Goal: Task Accomplishment & Management: Complete application form

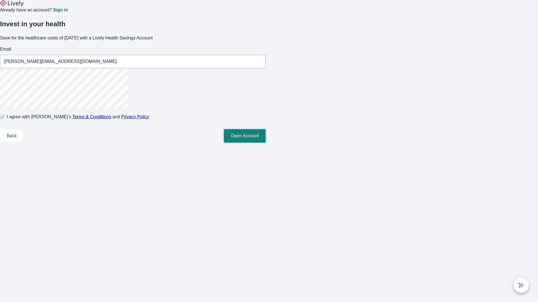
click at [265, 143] on button "Open Account" at bounding box center [245, 135] width 42 height 13
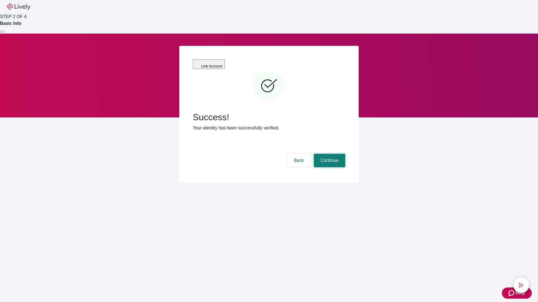
click at [329, 154] on button "Continue" at bounding box center [329, 160] width 31 height 13
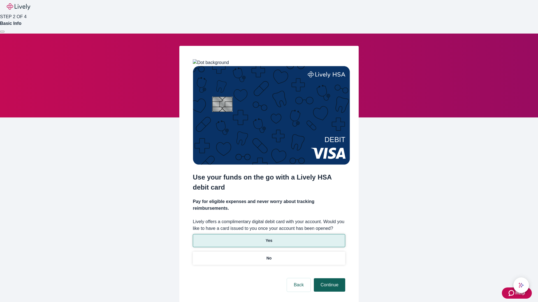
click at [269, 238] on p "Yes" at bounding box center [268, 241] width 7 height 6
click at [329, 279] on button "Continue" at bounding box center [329, 285] width 31 height 13
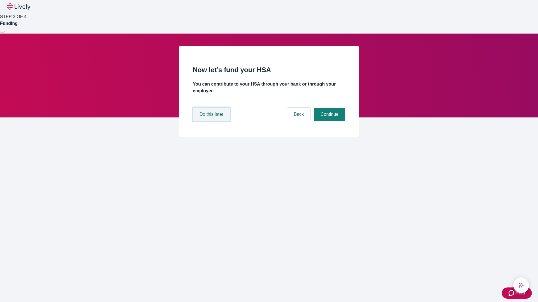
click at [212, 121] on button "Do this later" at bounding box center [211, 114] width 37 height 13
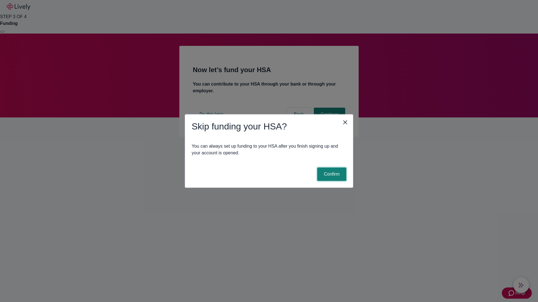
click at [331, 174] on button "Confirm" at bounding box center [331, 174] width 29 height 13
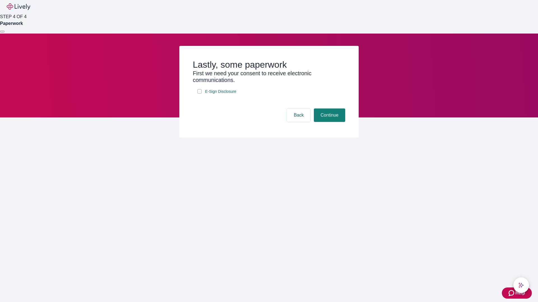
click at [199, 94] on input "E-Sign Disclosure" at bounding box center [199, 91] width 4 height 4
checkbox input "true"
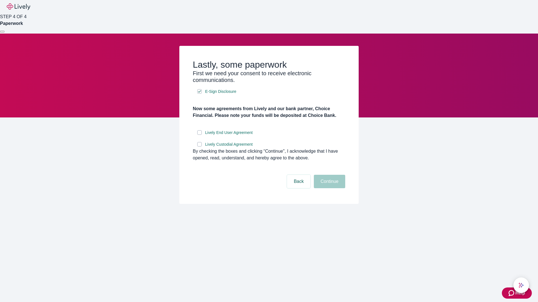
click at [199, 135] on input "Lively End User Agreement" at bounding box center [199, 133] width 4 height 4
checkbox input "true"
click at [199, 147] on input "Lively Custodial Agreement" at bounding box center [199, 144] width 4 height 4
checkbox input "true"
click at [329, 188] on button "Continue" at bounding box center [329, 181] width 31 height 13
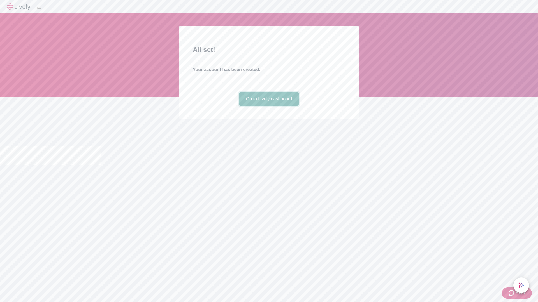
click at [269, 106] on link "Go to Lively dashboard" at bounding box center [269, 98] width 60 height 13
